Goal: Use online tool/utility

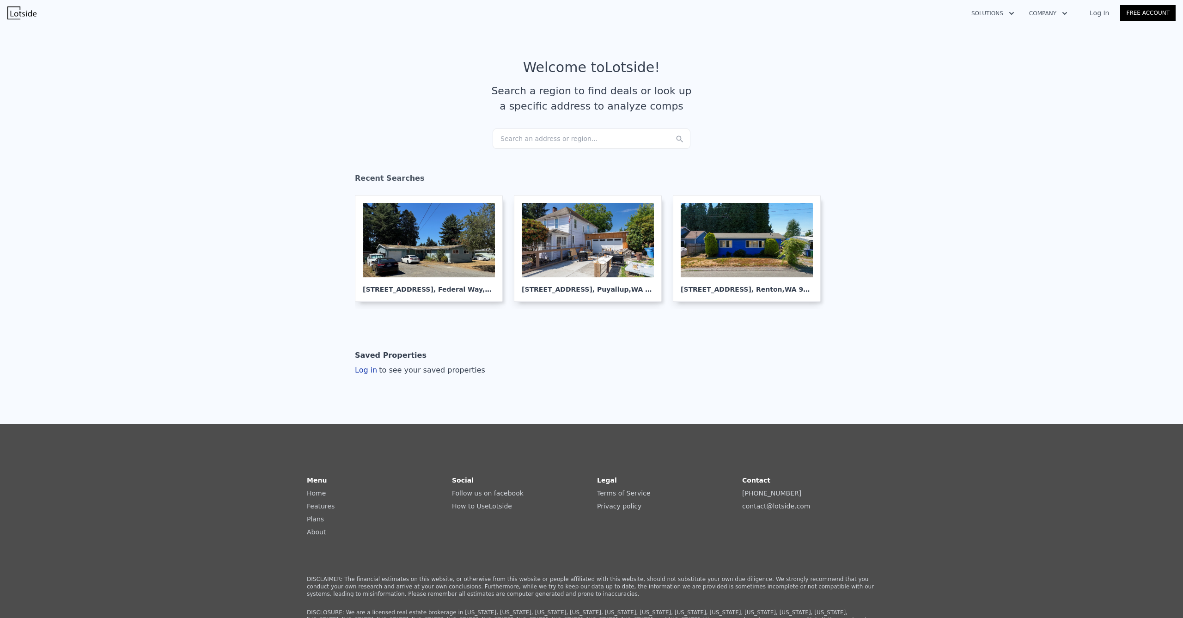
click at [570, 139] on div "Search an address or region..." at bounding box center [592, 138] width 198 height 20
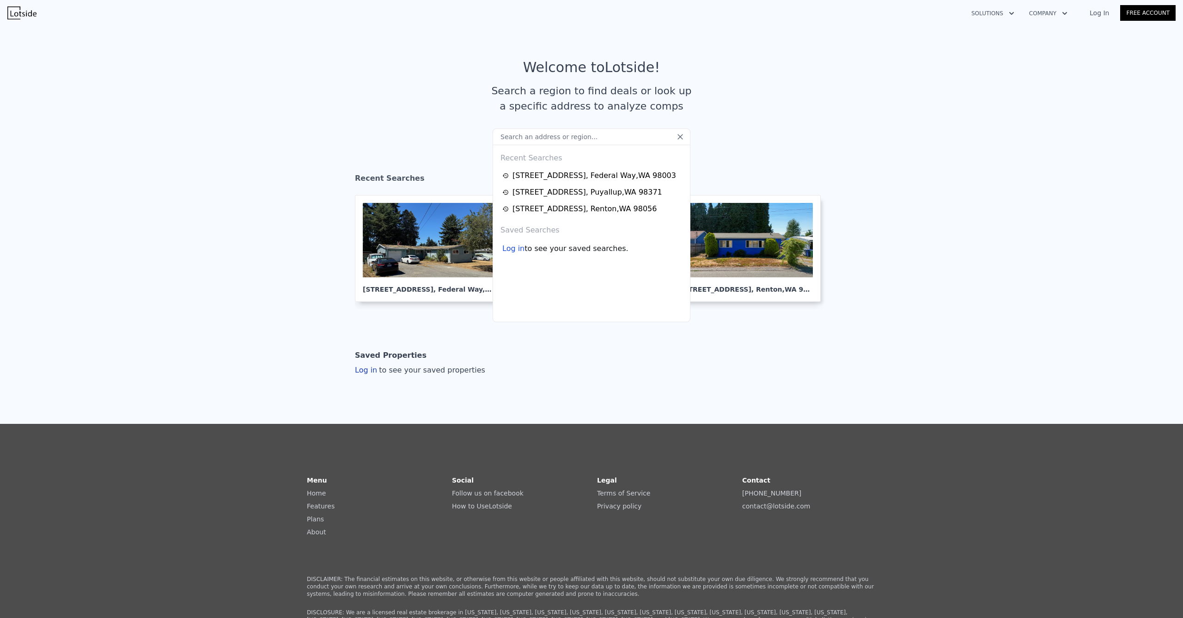
type input "[STREET_ADDRESS][PERSON_NAME]"
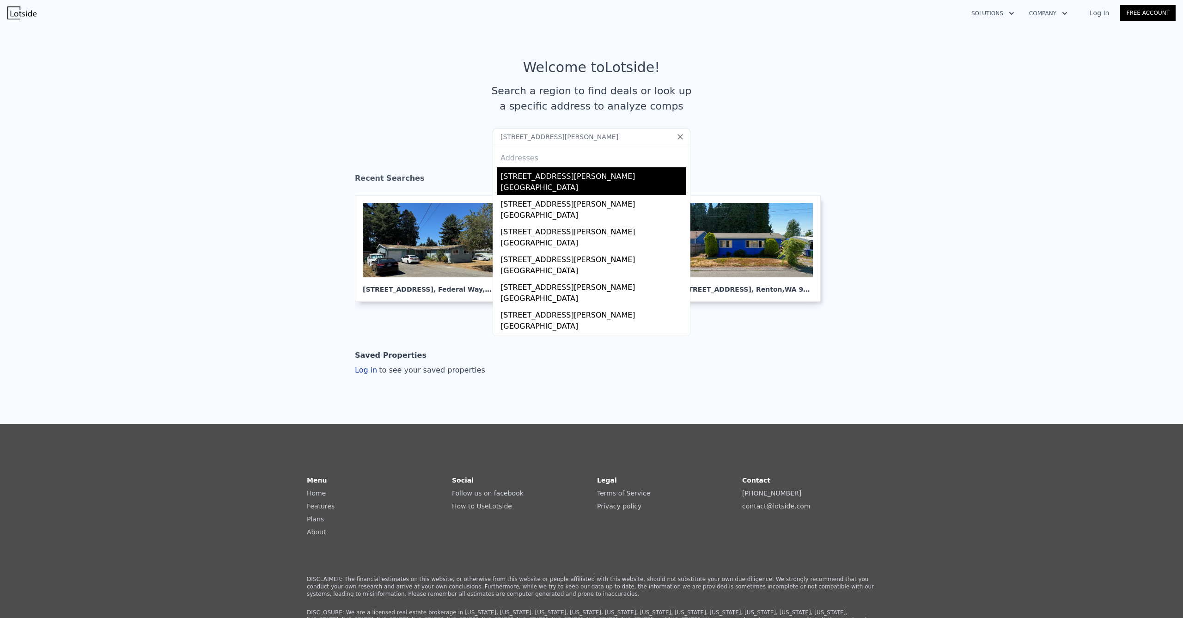
click at [537, 177] on div "[STREET_ADDRESS][PERSON_NAME]" at bounding box center [594, 174] width 186 height 15
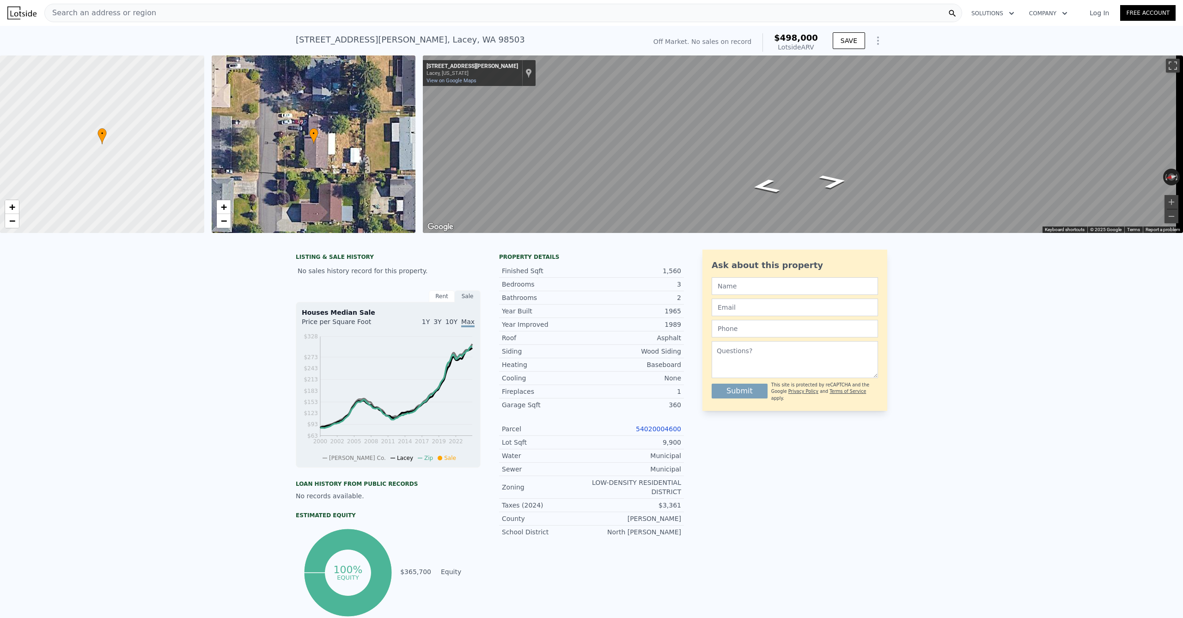
click at [729, 190] on div "Map" at bounding box center [803, 143] width 760 height 177
click at [763, 185] on icon "Go North, Shirley St SE" at bounding box center [765, 187] width 52 height 22
click at [833, 182] on icon "Go South, Shirley St SE" at bounding box center [833, 182] width 52 height 22
click at [1165, 200] on button "Zoom in" at bounding box center [1172, 202] width 14 height 14
click at [1170, 220] on button "Zoom out" at bounding box center [1172, 216] width 14 height 14
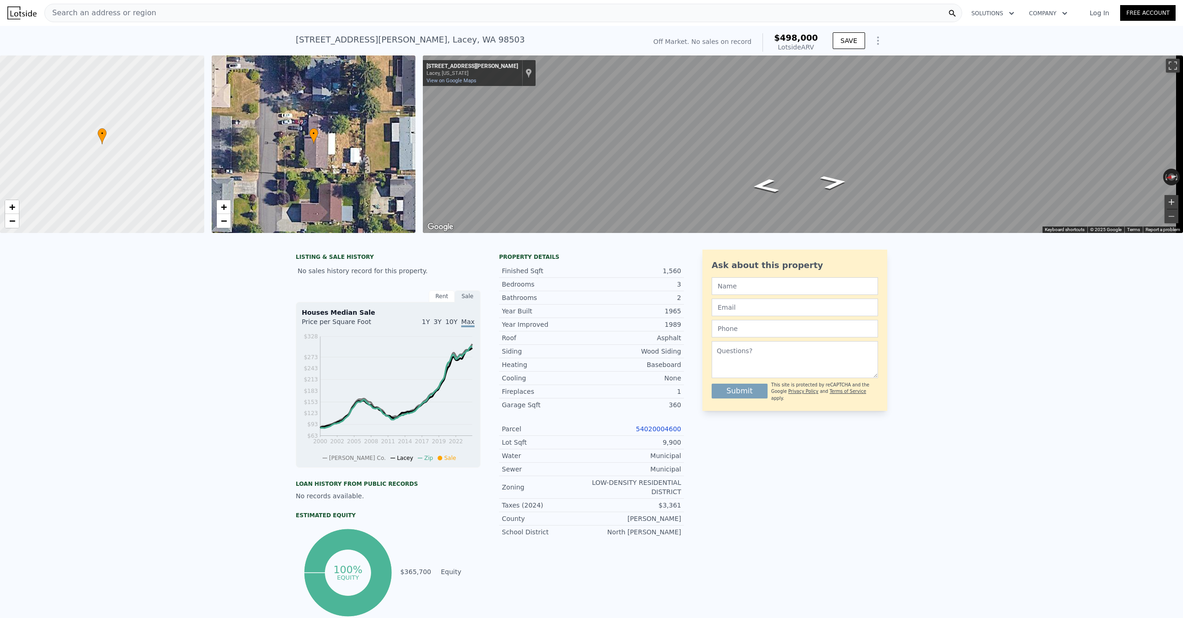
click at [1165, 208] on button "Zoom in" at bounding box center [1172, 202] width 14 height 14
click at [1165, 207] on button "Zoom in" at bounding box center [1172, 202] width 14 height 14
click at [1166, 218] on button "Zoom out" at bounding box center [1172, 216] width 14 height 14
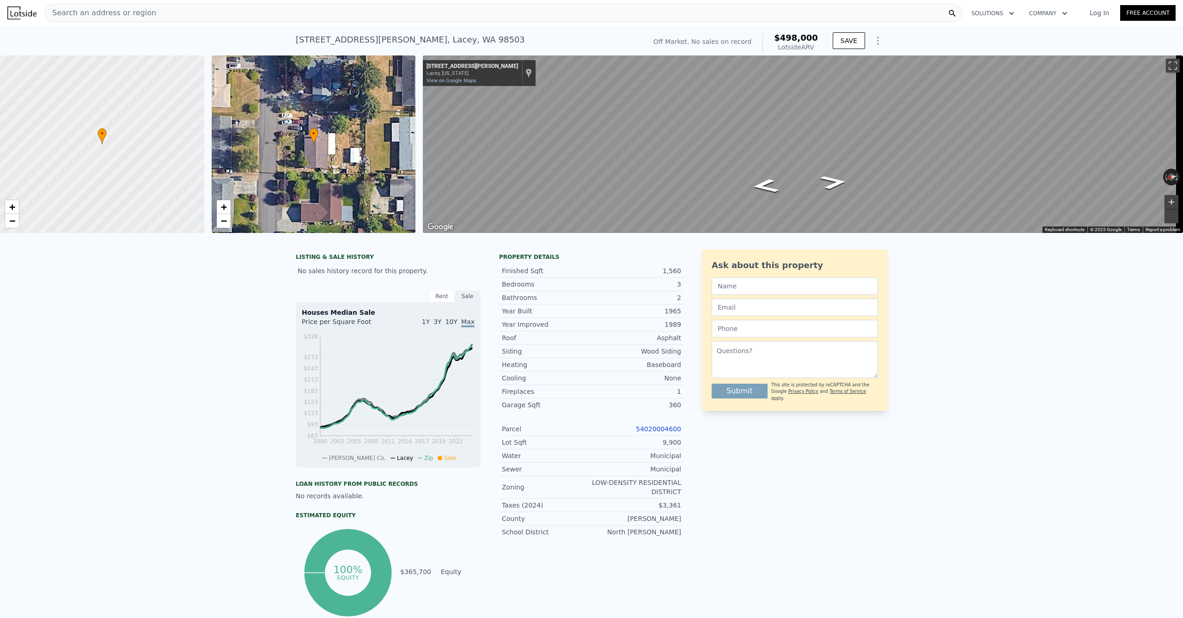
click at [1165, 204] on button "Zoom in" at bounding box center [1172, 202] width 14 height 14
click at [1165, 213] on button "Zoom out" at bounding box center [1172, 216] width 14 height 14
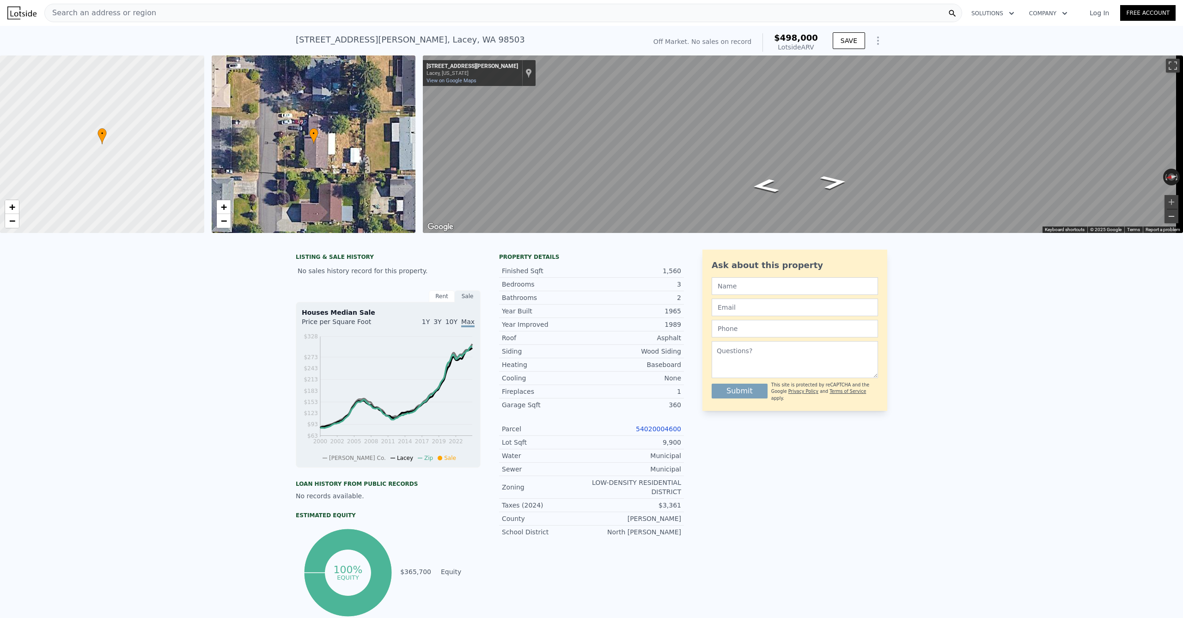
click at [1165, 213] on button "Zoom out" at bounding box center [1172, 216] width 14 height 14
click at [1165, 200] on button "Zoom in" at bounding box center [1172, 202] width 14 height 14
click at [1165, 212] on button "Zoom out" at bounding box center [1172, 216] width 14 height 14
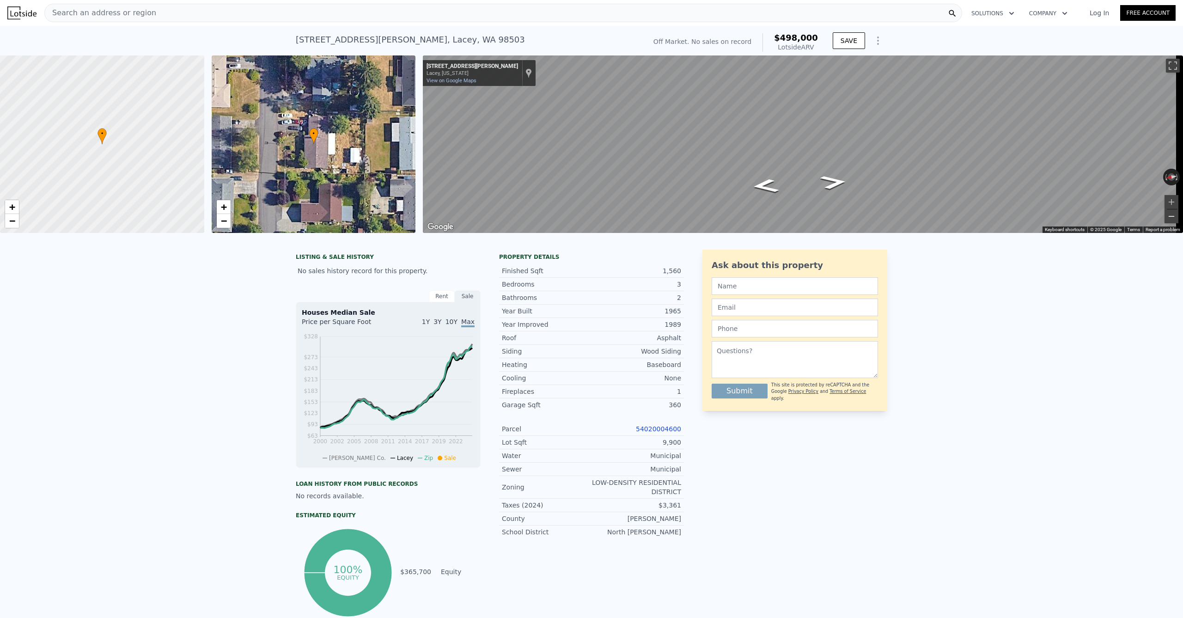
click at [1165, 212] on button "Zoom out" at bounding box center [1172, 216] width 14 height 14
click at [1165, 199] on button "Zoom in" at bounding box center [1172, 202] width 14 height 14
click at [1165, 205] on button "Zoom in" at bounding box center [1172, 202] width 14 height 14
click at [1168, 218] on button "Zoom out" at bounding box center [1172, 216] width 14 height 14
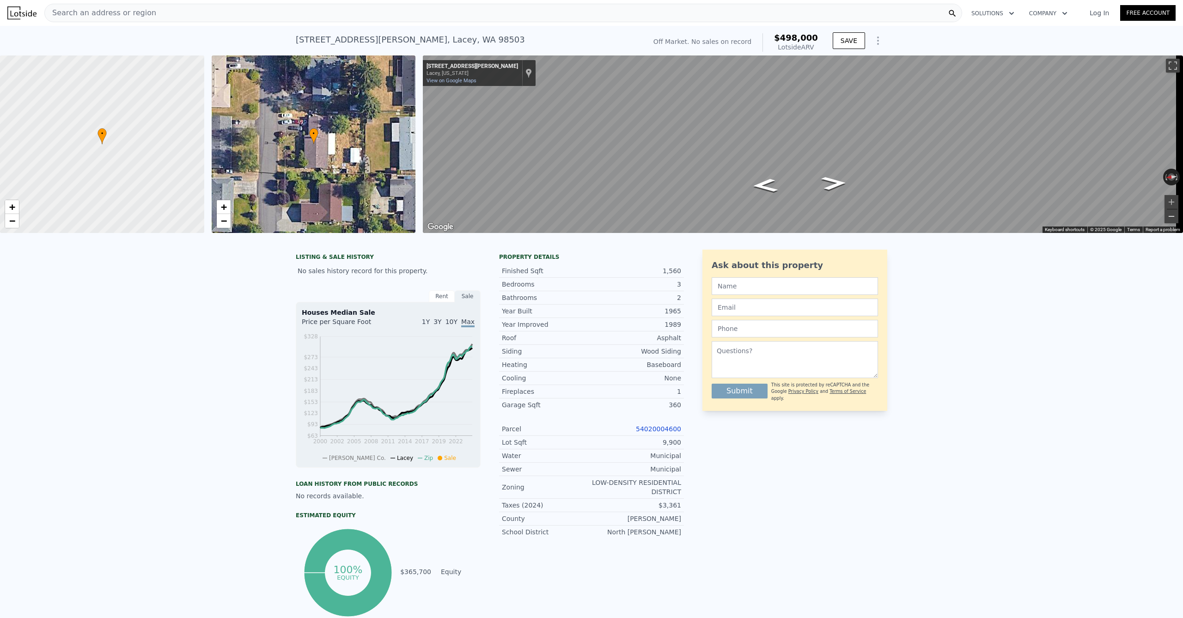
click at [1168, 218] on button "Zoom out" at bounding box center [1172, 216] width 14 height 14
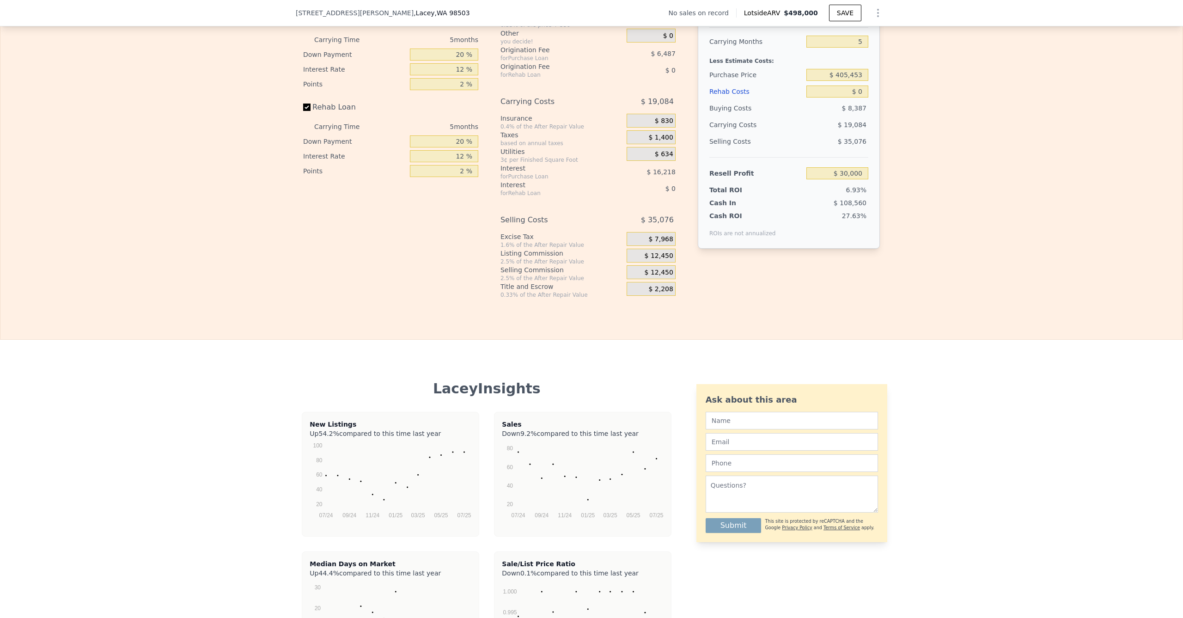
scroll to position [1122, 0]
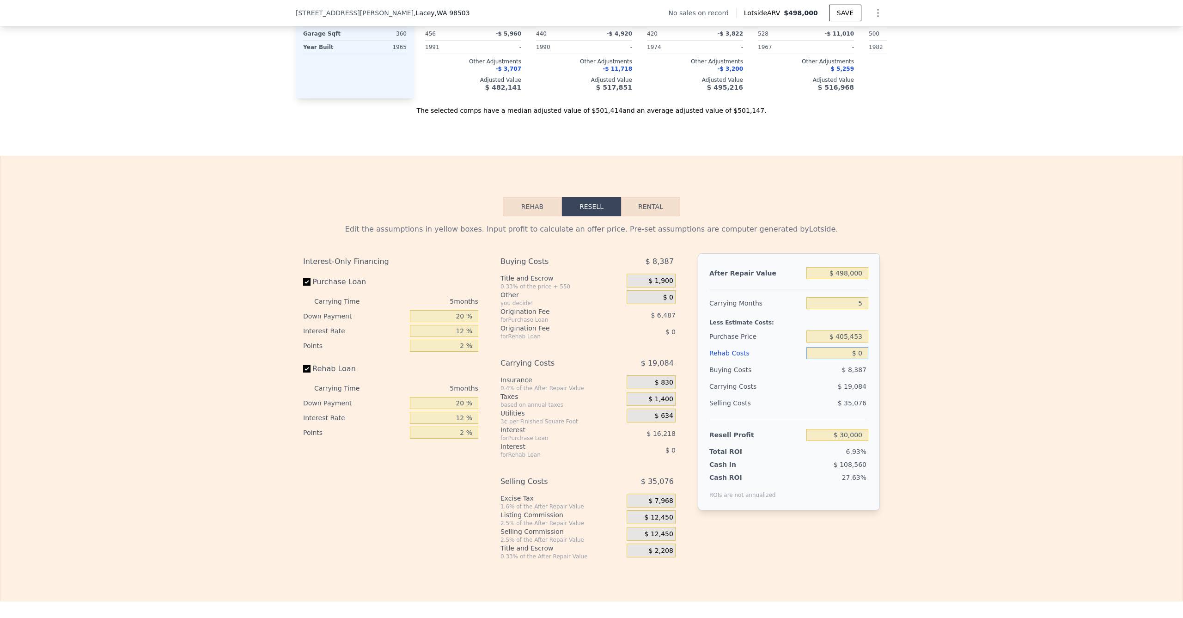
click at [846, 359] on input "$ 0" at bounding box center [837, 353] width 62 height 12
type input "$ 10"
type input "$ 29,990"
type input "$ 100"
type input "$ 29,893"
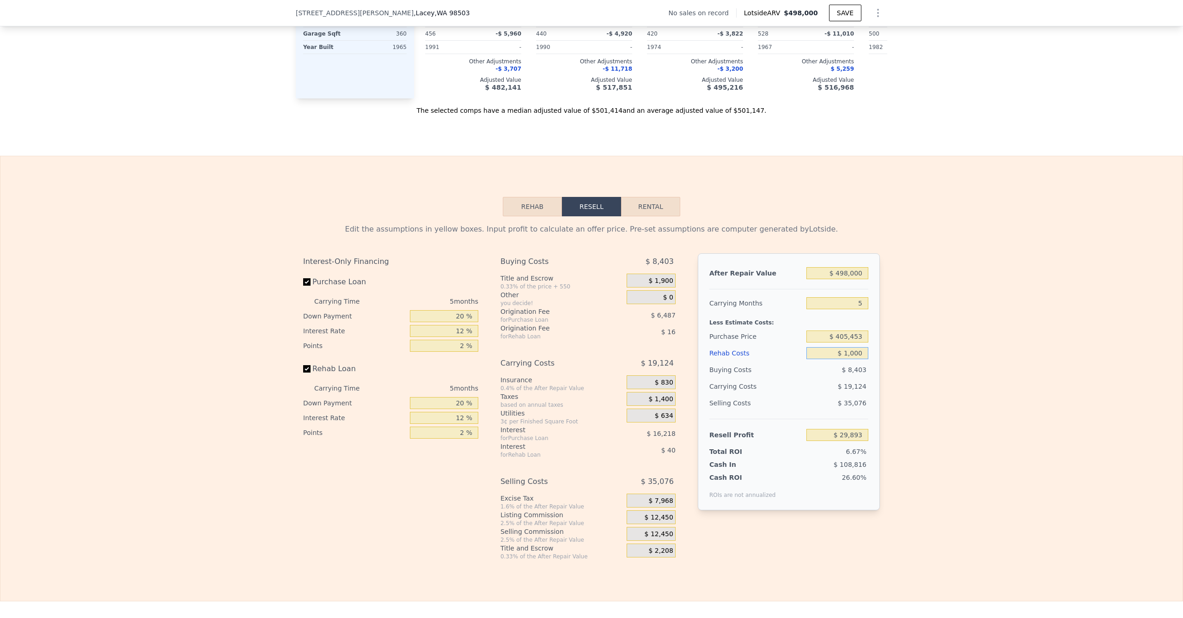
type input "$ 10,000"
type input "$ 19,440"
type input "$ 100,000"
type input "-$ 75,600"
type input "$ 1,000,000"
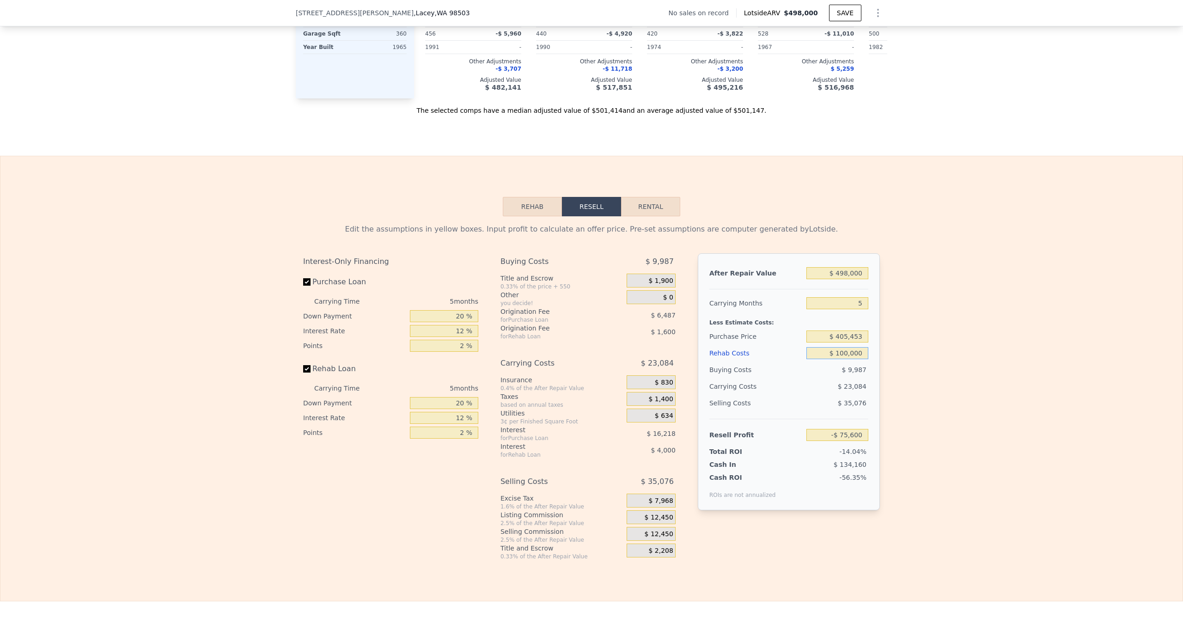
type input "-$ 1,026,000"
type input "$ 100,000"
type input "-$ 75,600"
click at [926, 286] on div "Edit the assumptions in yellow boxes. Input profit to calculate an offer price.…" at bounding box center [591, 388] width 1182 height 344
click at [847, 342] on input "$ 405,453" at bounding box center [837, 336] width 62 height 12
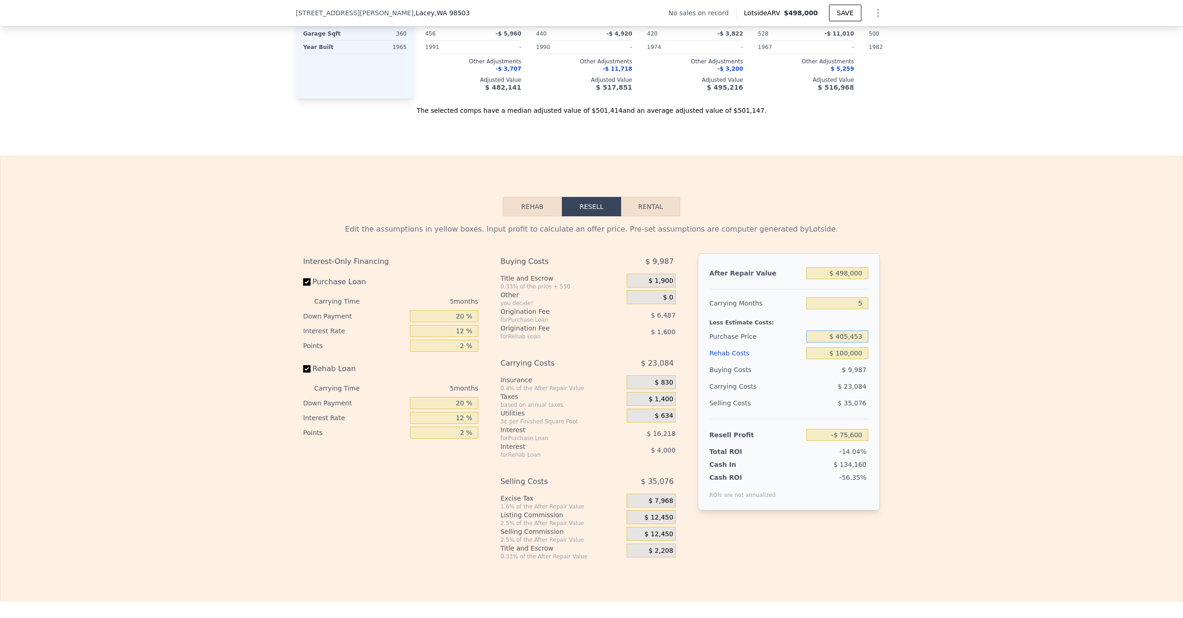
click at [847, 342] on input "$ 405,453" at bounding box center [837, 336] width 62 height 12
type input "$ 280,000"
type input "$ 57,298"
click at [891, 378] on div "Edit the assumptions in yellow boxes. Input profit to calculate an offer price.…" at bounding box center [591, 388] width 1182 height 344
drag, startPoint x: 818, startPoint y: 348, endPoint x: 912, endPoint y: 354, distance: 94.0
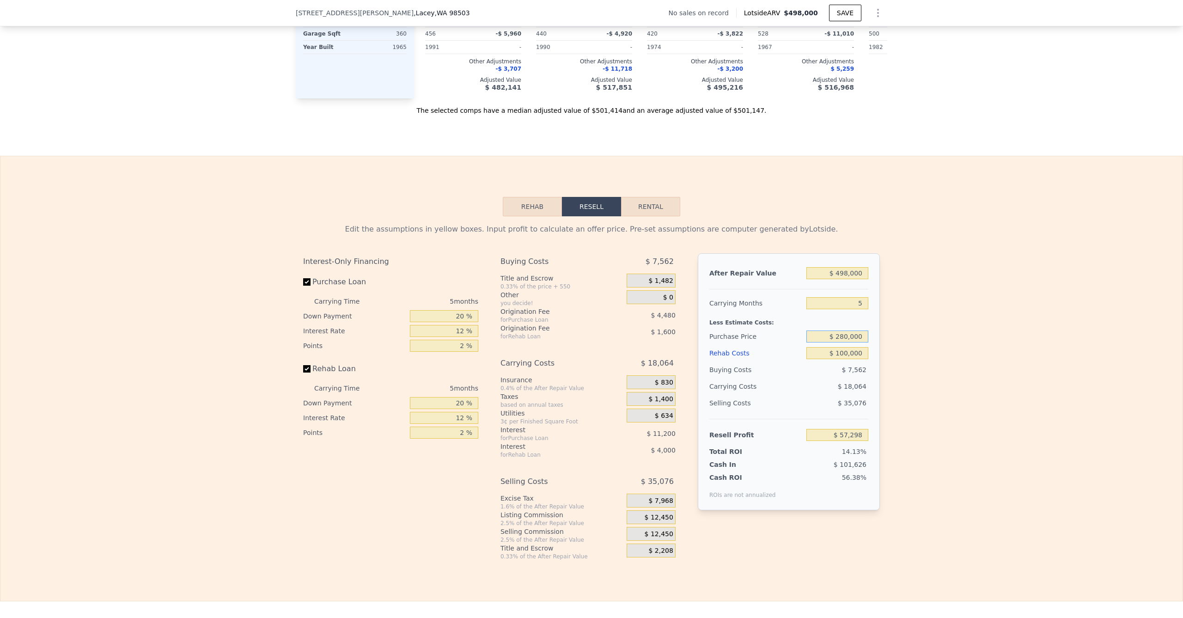
click at [855, 342] on input "$ 280,000" at bounding box center [837, 336] width 62 height 12
click at [882, 373] on div "Edit the assumptions in yellow boxes. Input profit to calculate an offer price.…" at bounding box center [592, 388] width 592 height 344
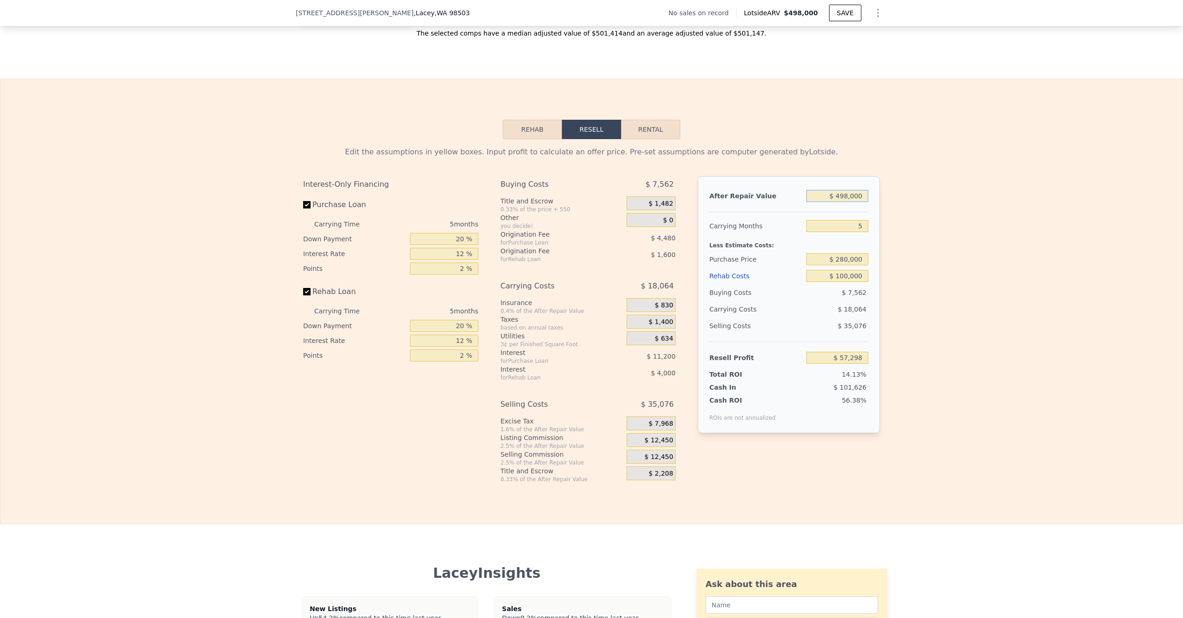
click at [845, 202] on input "$ 498,000" at bounding box center [837, 196] width 62 height 12
type input "$ 49,000"
type input "-$ 359,825"
type input "$ 499,000"
type input "$ 58,226"
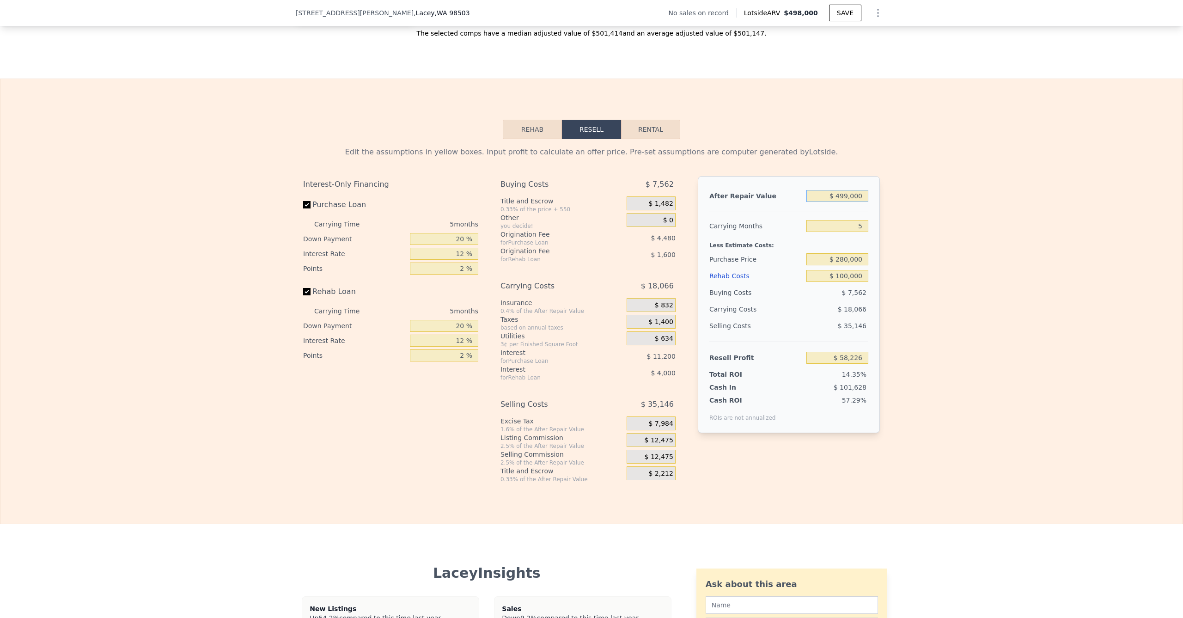
type input "$ 499,000"
click at [918, 260] on div "Edit the assumptions in yellow boxes. Input profit to calculate an offer price.…" at bounding box center [591, 311] width 1182 height 344
click at [840, 265] on input "$ 280,000" at bounding box center [837, 259] width 62 height 12
type input "$ 260,000"
click at [889, 305] on div "Edit the assumptions in yellow boxes. Input profit to calculate an offer price.…" at bounding box center [591, 311] width 1182 height 344
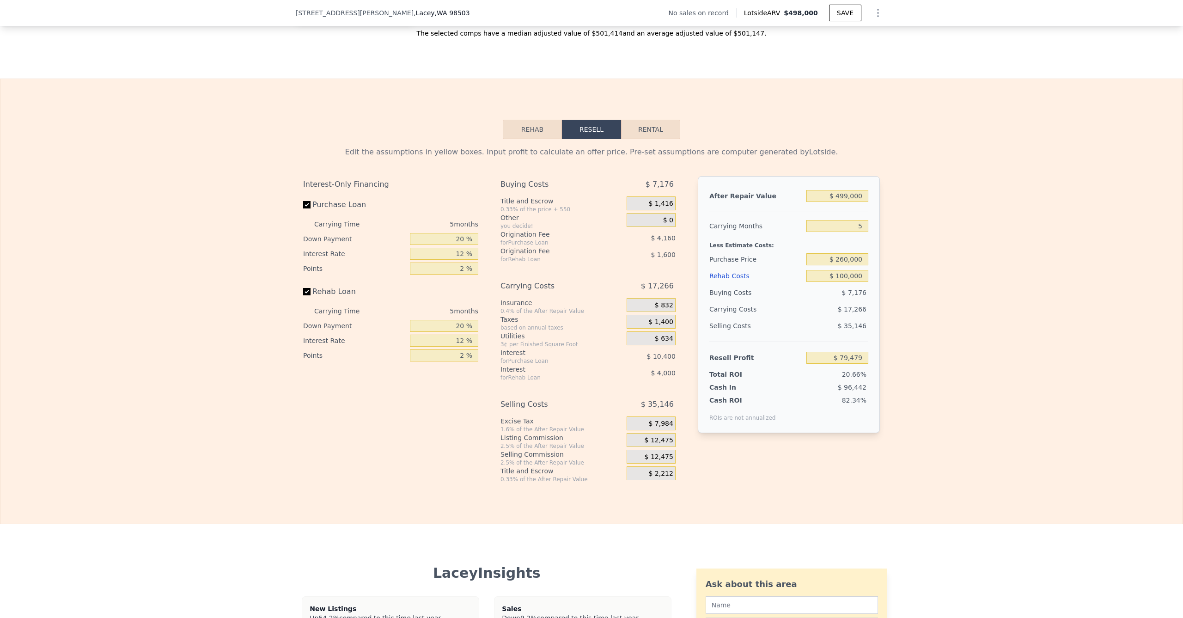
type input "$ 79,412"
drag, startPoint x: 816, startPoint y: 293, endPoint x: 880, endPoint y: 289, distance: 64.8
click at [880, 289] on div "Edit the assumptions in yellow boxes. Input profit to calculate an offer price.…" at bounding box center [592, 311] width 592 height 344
click at [872, 316] on div "After Repair Value $ 499,000 Carrying Months 5 Less Estimate Costs: Purchase Pr…" at bounding box center [789, 304] width 182 height 257
drag, startPoint x: 842, startPoint y: 338, endPoint x: 890, endPoint y: 345, distance: 49.0
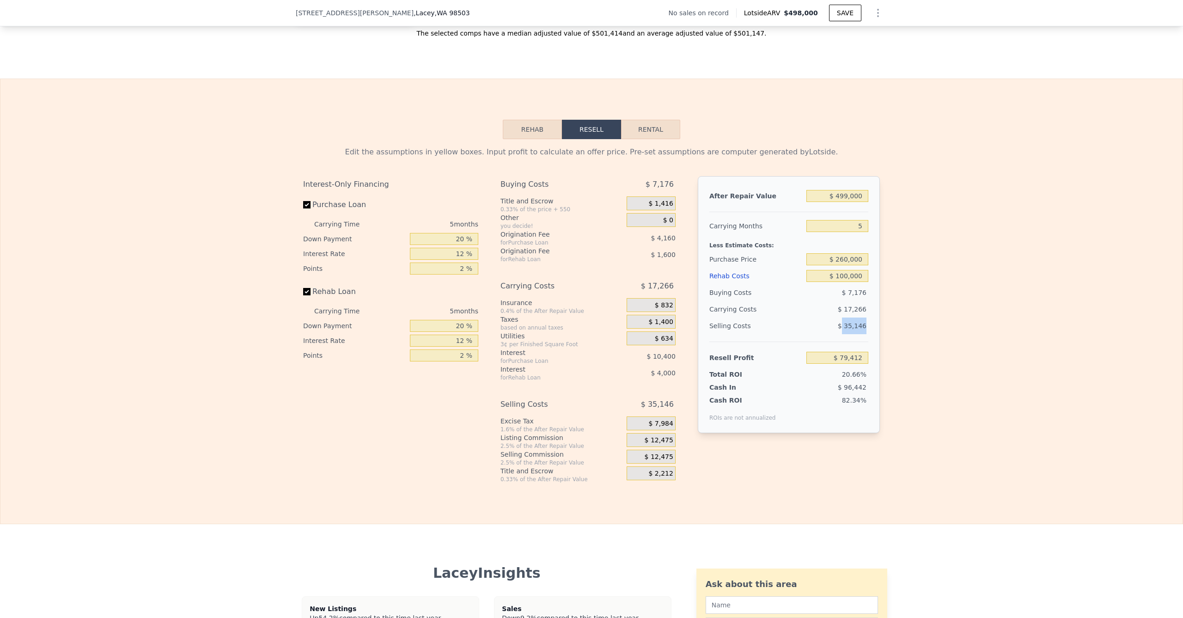
click at [879, 343] on div "Edit the assumptions in yellow boxes. Input profit to calculate an offer price.…" at bounding box center [592, 311] width 592 height 344
click at [887, 348] on div "Edit the assumptions in yellow boxes. Input profit to calculate an offer price.…" at bounding box center [591, 311] width 1182 height 344
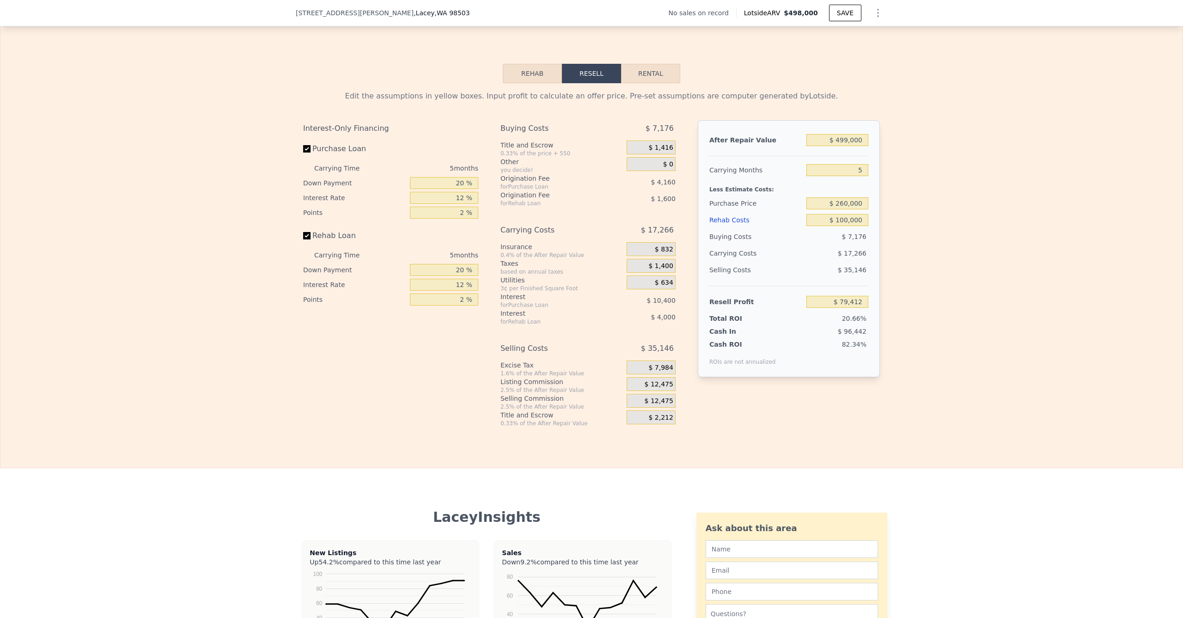
scroll to position [1242, 0]
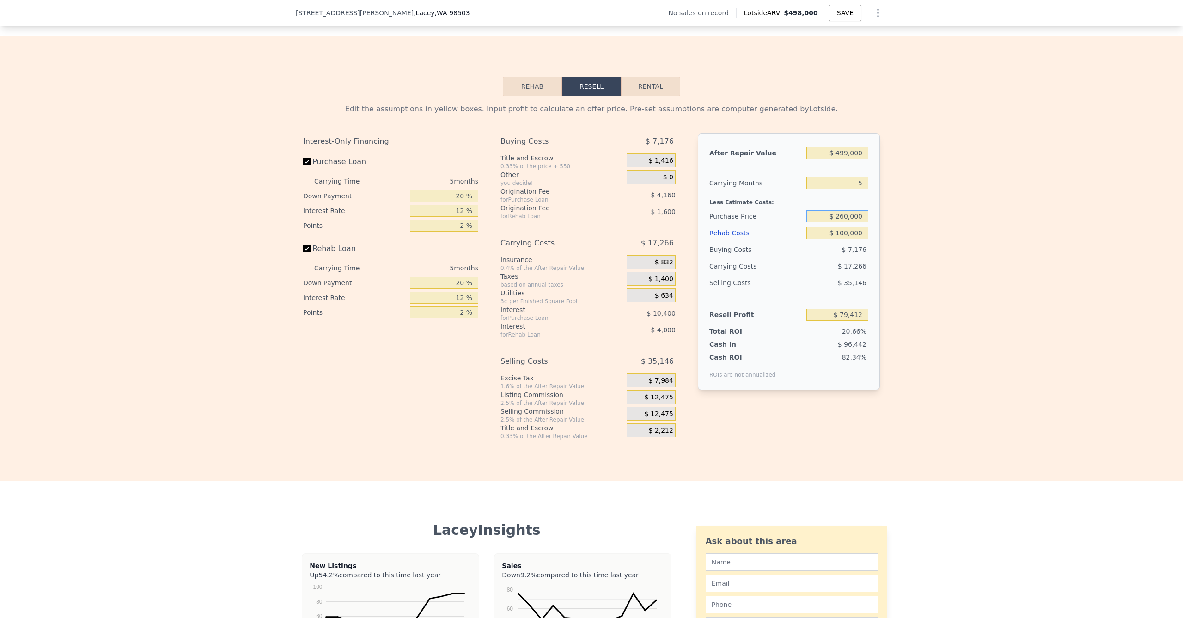
drag, startPoint x: 827, startPoint y: 230, endPoint x: 888, endPoint y: 241, distance: 62.5
click at [881, 236] on div "Edit the assumptions in yellow boxes. Input profit to calculate an offer price.…" at bounding box center [592, 268] width 592 height 344
click at [844, 159] on input "$ 499,000" at bounding box center [837, 153] width 62 height 12
drag, startPoint x: 843, startPoint y: 231, endPoint x: 840, endPoint y: 240, distance: 9.2
click at [842, 222] on input "$ 260,000" at bounding box center [837, 216] width 62 height 12
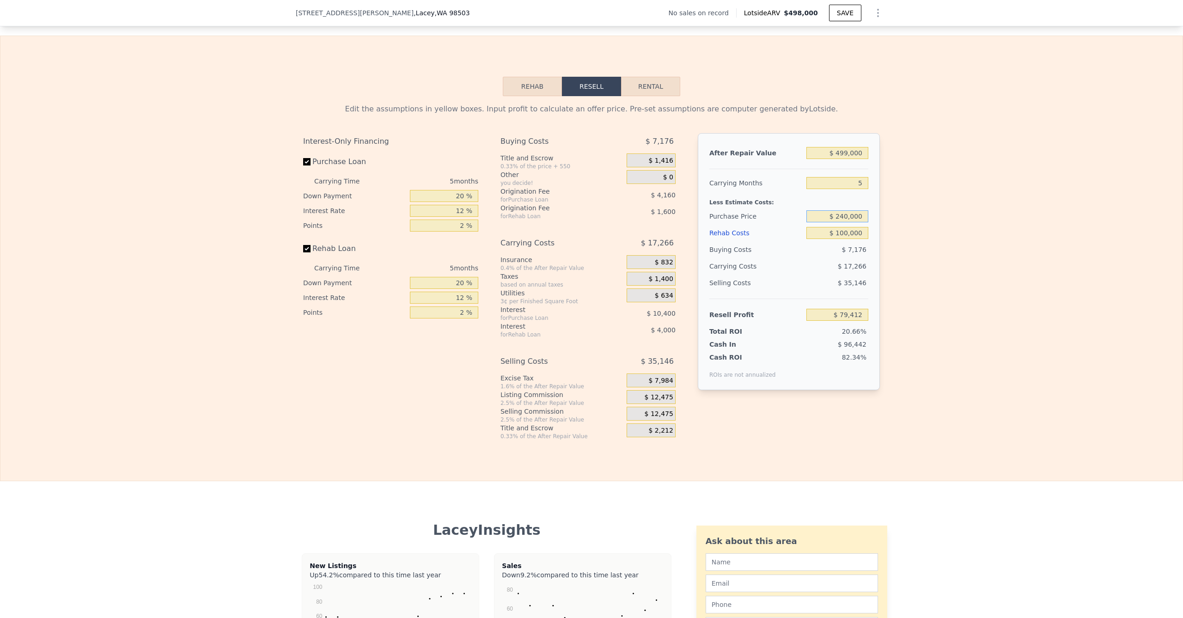
type input "$ 240,000"
type input "$ 100,599"
click at [922, 293] on div "Edit the assumptions in yellow boxes. Input profit to calculate an offer price.…" at bounding box center [591, 268] width 1182 height 344
click at [870, 231] on div "After Repair Value $ 499,000 Carrying Months 5 Less Estimate Costs: Purchase Pr…" at bounding box center [789, 261] width 182 height 257
click at [879, 255] on div "Edit the assumptions in yellow boxes. Input profit to calculate an offer price.…" at bounding box center [592, 268] width 592 height 344
